Goal: Find specific page/section: Find specific page/section

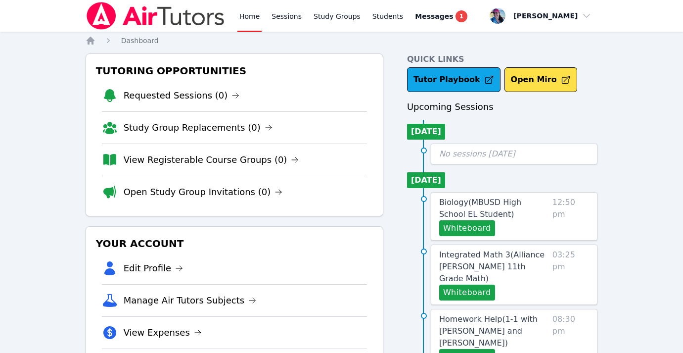
click at [268, 21] on div "Home Sessions Study Groups Students Messages 1" at bounding box center [353, 16] width 232 height 32
click at [280, 13] on link "Sessions" at bounding box center [287, 16] width 34 height 32
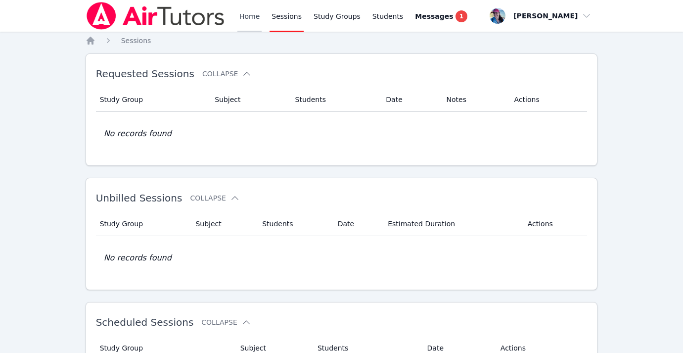
click at [244, 21] on link "Home" at bounding box center [249, 16] width 24 height 32
